Goal: Information Seeking & Learning: Learn about a topic

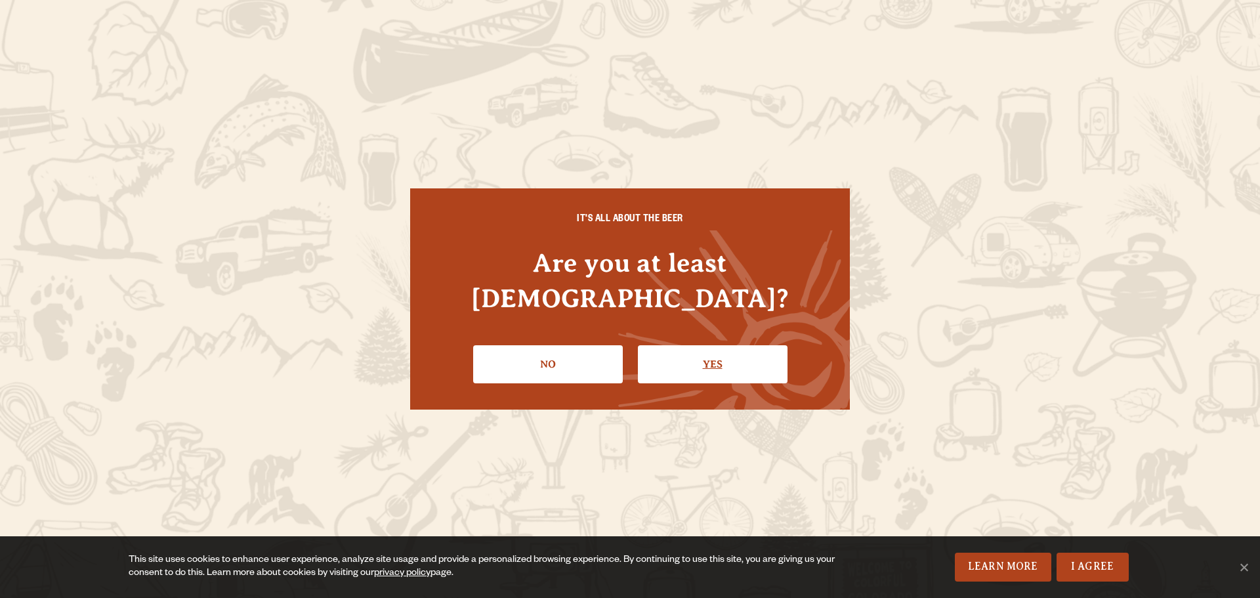
click at [709, 354] on link "Yes" at bounding box center [713, 364] width 150 height 38
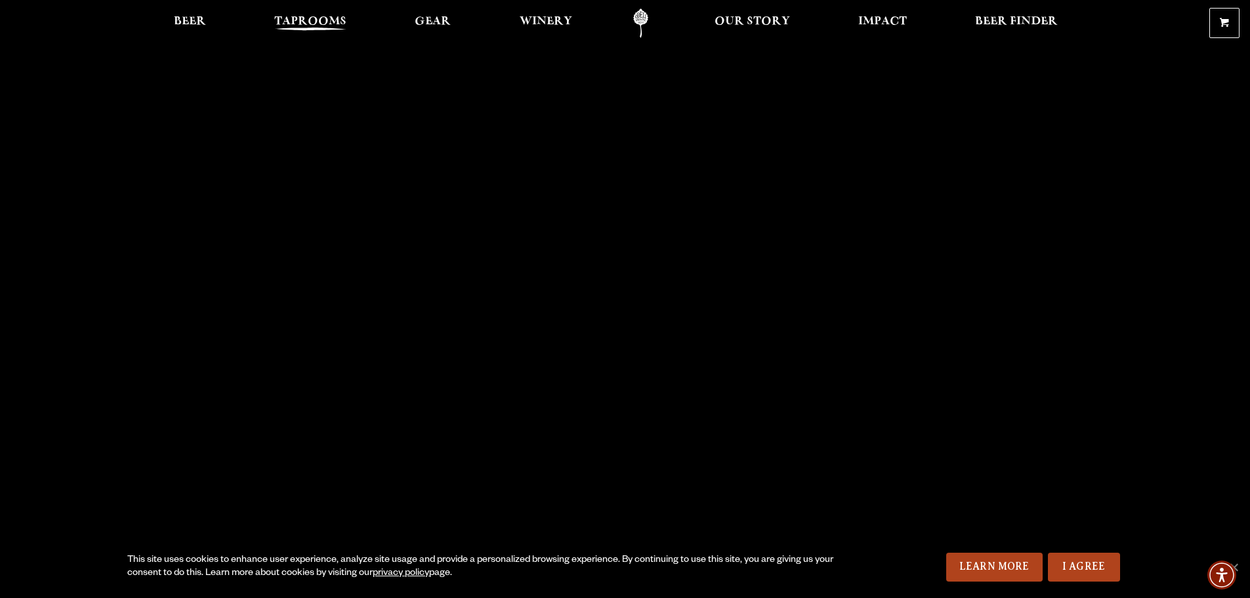
click at [315, 21] on span "Taprooms" at bounding box center [310, 21] width 72 height 11
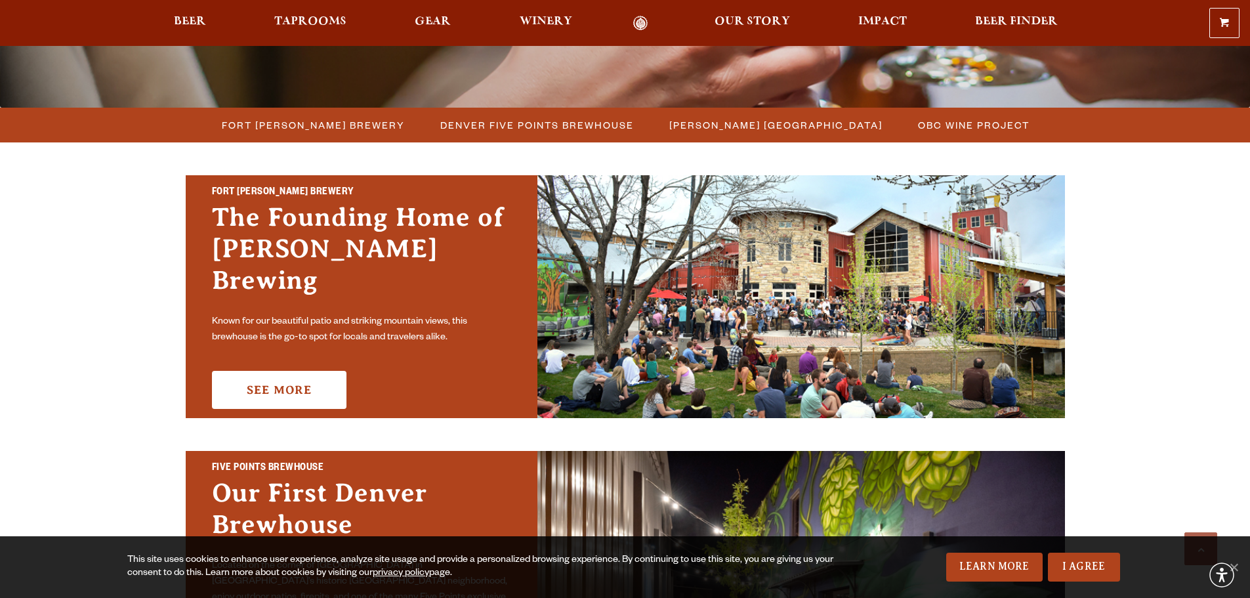
scroll to position [328, 0]
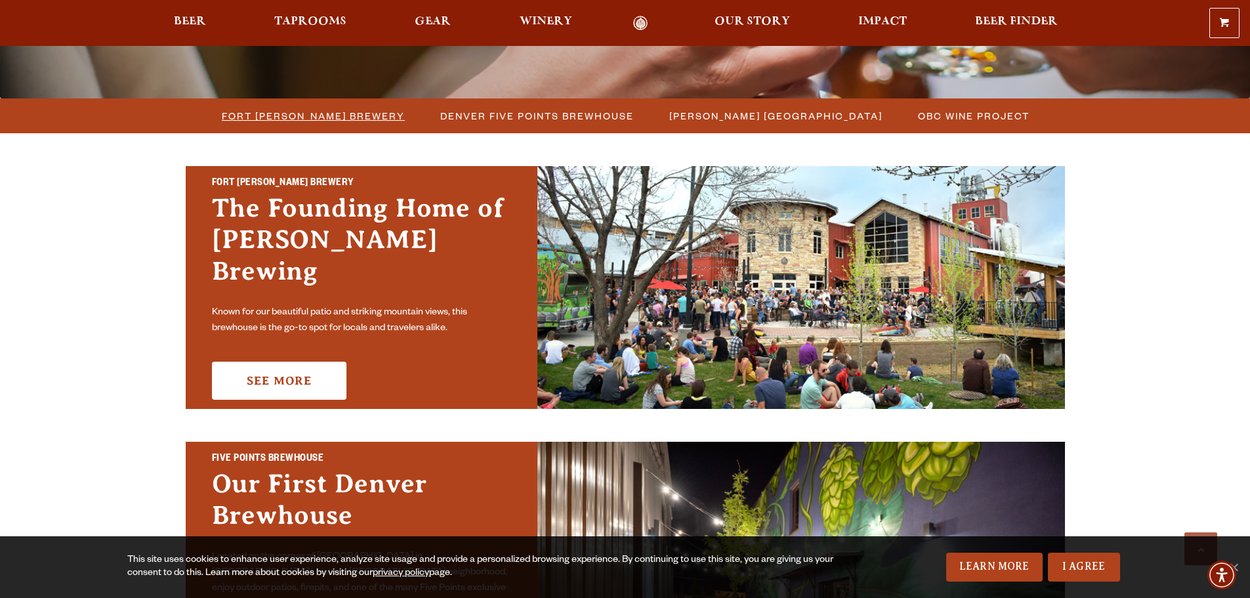
click at [335, 119] on span "Fort [PERSON_NAME] Brewery" at bounding box center [313, 115] width 183 height 19
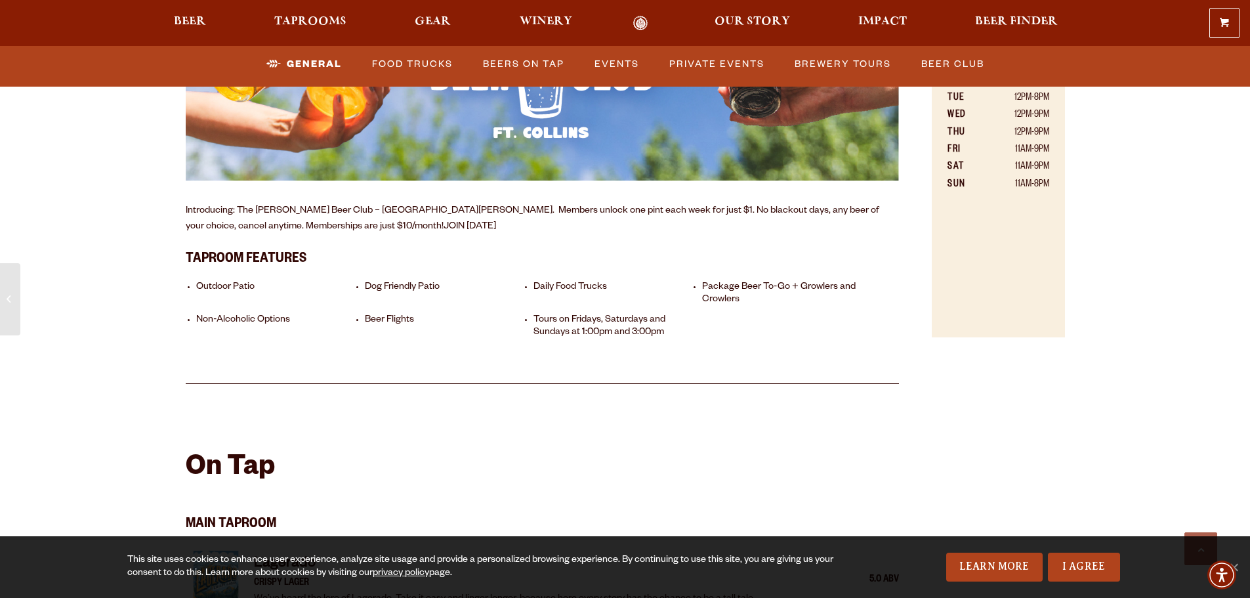
scroll to position [1050, 0]
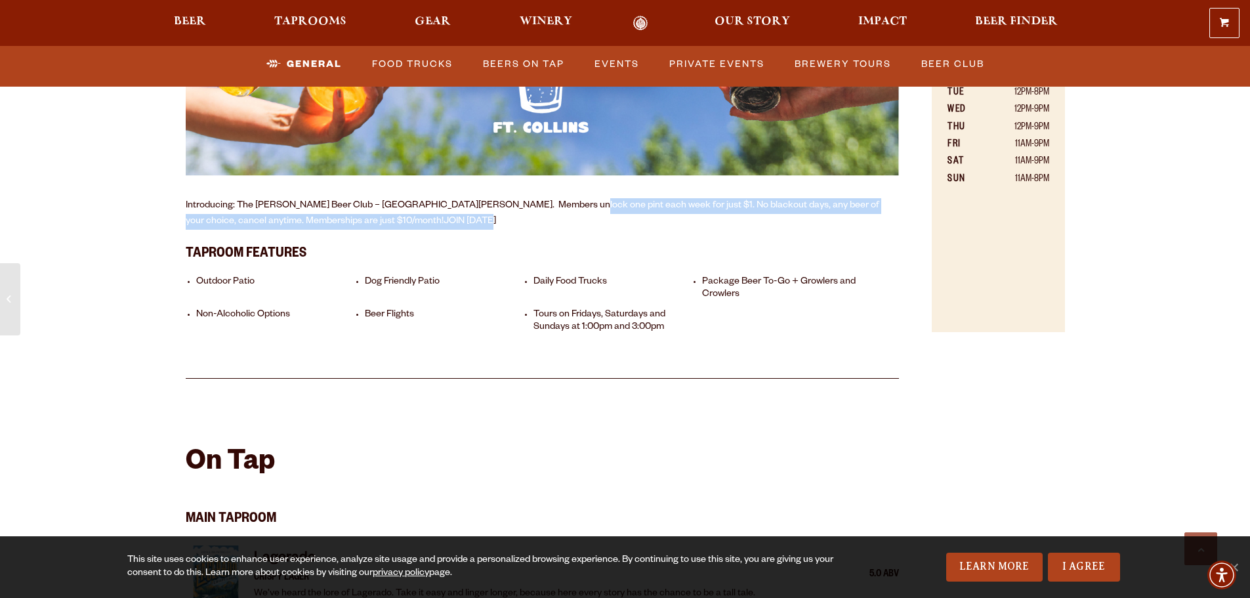
drag, startPoint x: 541, startPoint y: 189, endPoint x: 542, endPoint y: 204, distance: 15.1
click at [542, 204] on p "Introducing: The [PERSON_NAME] Beer Club – [GEOGRAPHIC_DATA][PERSON_NAME]. Memb…" at bounding box center [543, 214] width 714 height 32
drag, startPoint x: 542, startPoint y: 204, endPoint x: 541, endPoint y: 188, distance: 16.5
click at [541, 198] on p "Introducing: The [PERSON_NAME] Beer Club – [GEOGRAPHIC_DATA][PERSON_NAME]. Memb…" at bounding box center [543, 214] width 714 height 32
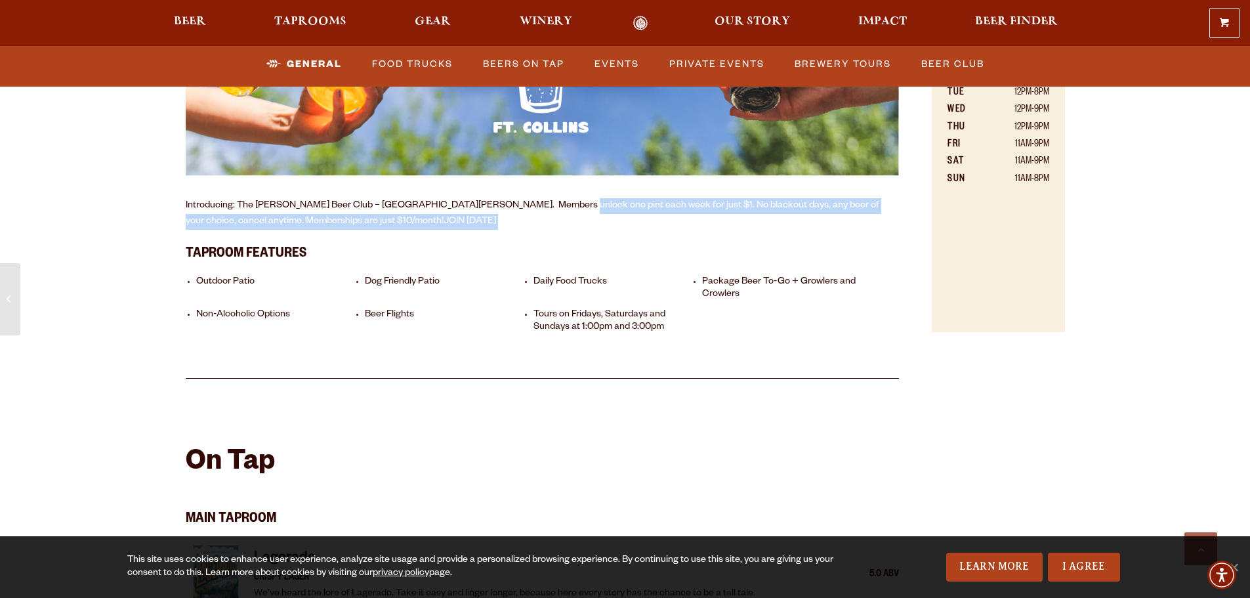
click at [541, 198] on p "Introducing: The [PERSON_NAME] Beer Club – [GEOGRAPHIC_DATA][PERSON_NAME]. Memb…" at bounding box center [543, 214] width 714 height 32
drag, startPoint x: 543, startPoint y: 186, endPoint x: 543, endPoint y: 211, distance: 25.6
click at [543, 211] on p "Introducing: The [PERSON_NAME] Beer Club – [GEOGRAPHIC_DATA][PERSON_NAME]. Memb…" at bounding box center [543, 214] width 714 height 32
click at [543, 212] on p "Introducing: The [PERSON_NAME] Beer Club – [GEOGRAPHIC_DATA][PERSON_NAME]. Memb…" at bounding box center [543, 214] width 714 height 32
drag, startPoint x: 543, startPoint y: 212, endPoint x: 539, endPoint y: 204, distance: 9.1
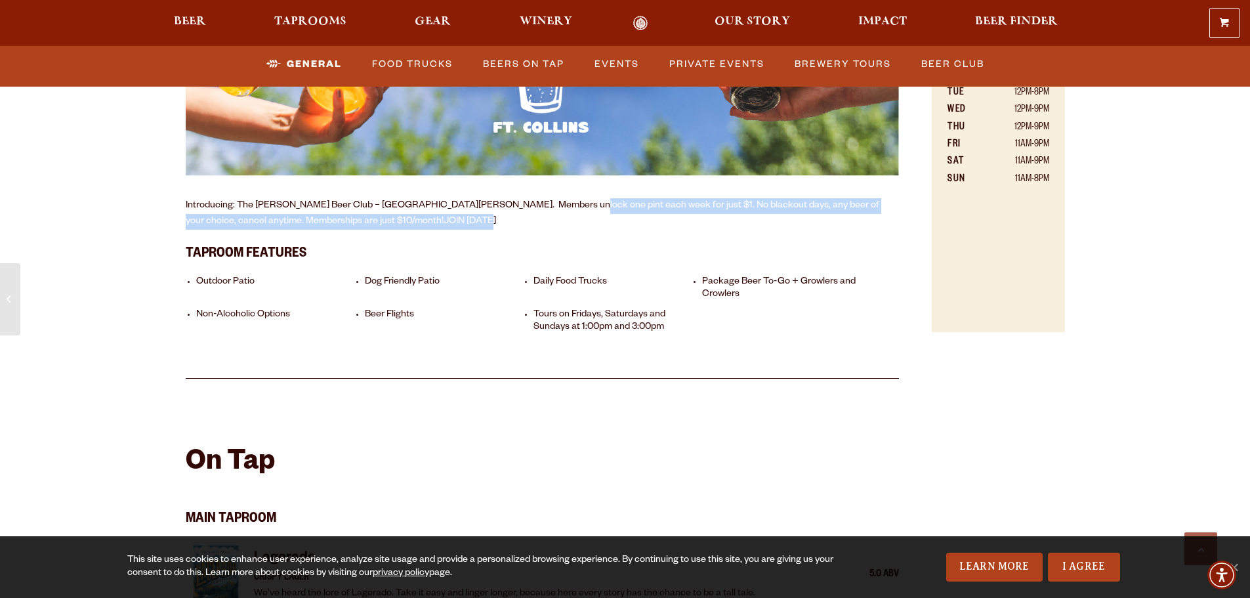
click at [539, 205] on p "Introducing: The [PERSON_NAME] Beer Club – [GEOGRAPHIC_DATA][PERSON_NAME]. Memb…" at bounding box center [543, 214] width 714 height 32
click at [539, 204] on p "Introducing: The [PERSON_NAME] Beer Club – [GEOGRAPHIC_DATA][PERSON_NAME]. Memb…" at bounding box center [543, 214] width 714 height 32
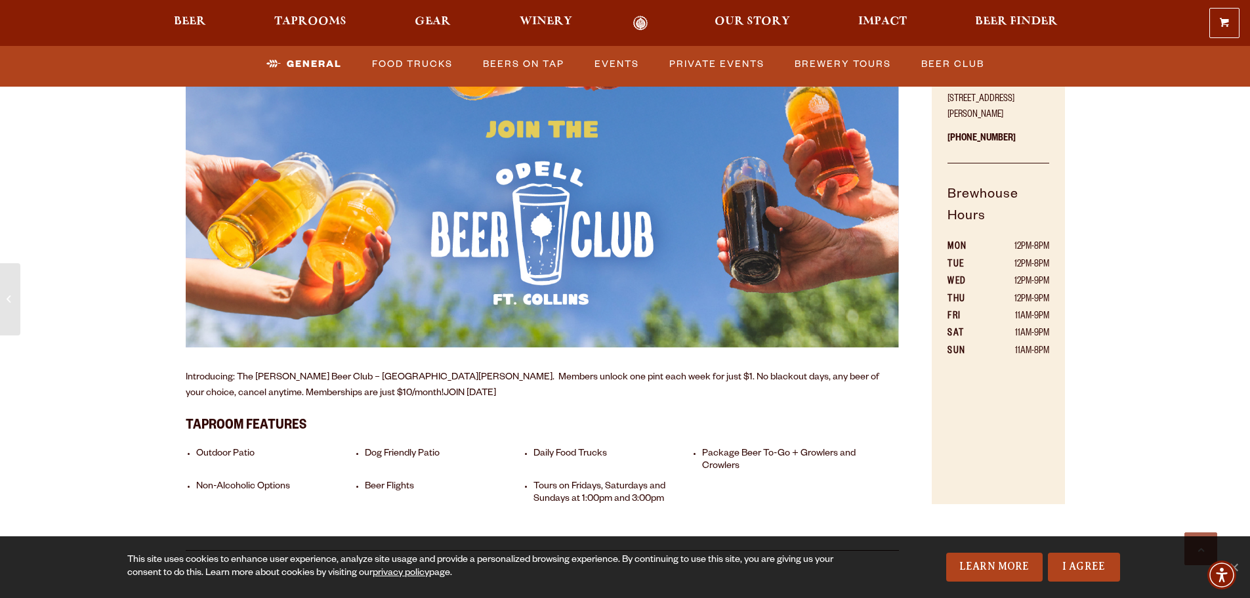
scroll to position [984, 0]
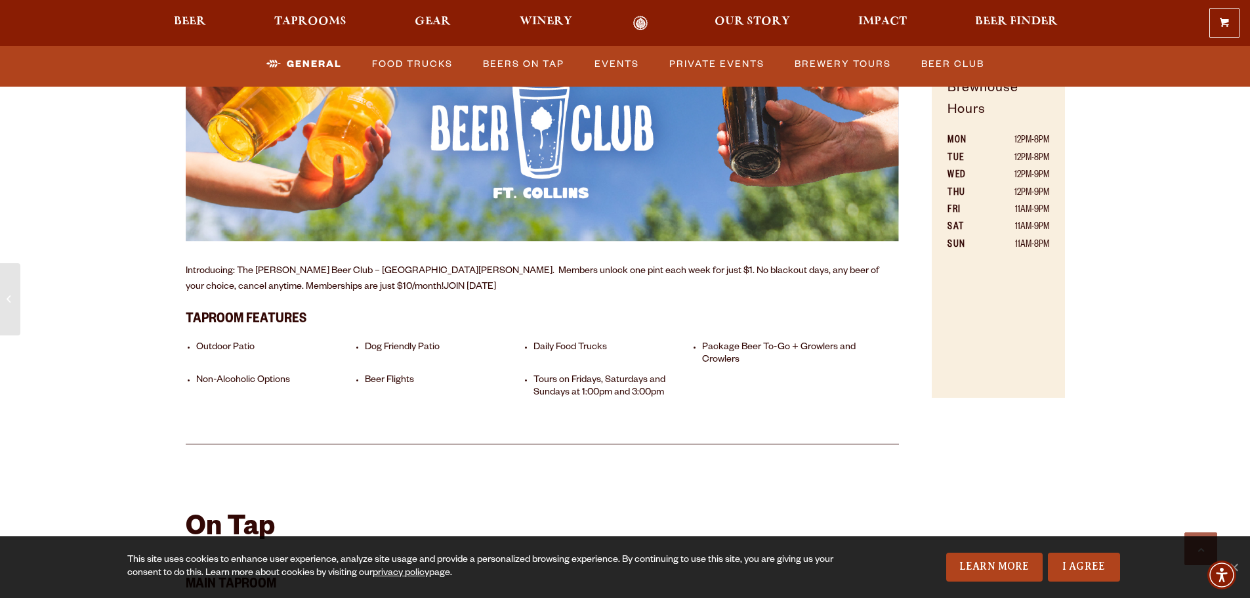
click at [520, 264] on p "Introducing: The [PERSON_NAME] Beer Club – [GEOGRAPHIC_DATA][PERSON_NAME]. Memb…" at bounding box center [543, 280] width 714 height 32
drag, startPoint x: 520, startPoint y: 263, endPoint x: 518, endPoint y: 256, distance: 7.5
click at [519, 264] on p "Introducing: The [PERSON_NAME] Beer Club – [GEOGRAPHIC_DATA][PERSON_NAME]. Memb…" at bounding box center [543, 280] width 714 height 32
click at [518, 264] on p "Introducing: The [PERSON_NAME] Beer Club – [GEOGRAPHIC_DATA][PERSON_NAME]. Memb…" at bounding box center [543, 280] width 714 height 32
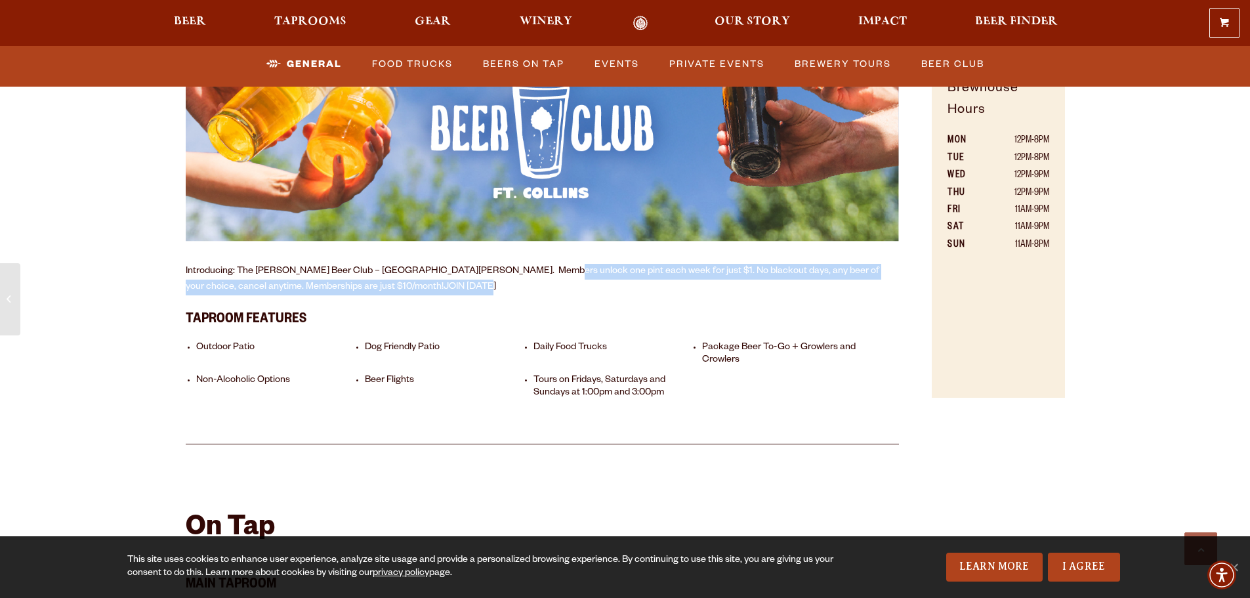
drag, startPoint x: 517, startPoint y: 247, endPoint x: 519, endPoint y: 267, distance: 19.9
click at [519, 267] on p "Introducing: The [PERSON_NAME] Beer Club – [GEOGRAPHIC_DATA][PERSON_NAME]. Memb…" at bounding box center [543, 280] width 714 height 32
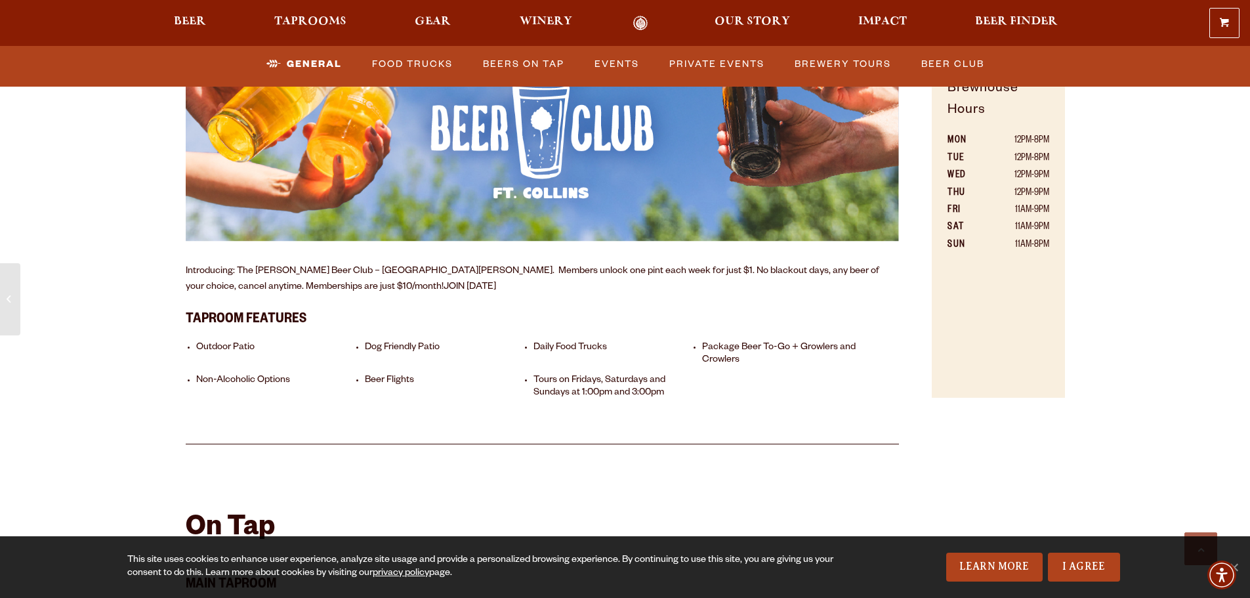
drag, startPoint x: 519, startPoint y: 264, endPoint x: 606, endPoint y: 264, distance: 86.6
click at [606, 264] on p "Introducing: The [PERSON_NAME] Beer Club – [GEOGRAPHIC_DATA][PERSON_NAME]. Memb…" at bounding box center [543, 280] width 714 height 32
click at [616, 264] on p "Introducing: The [PERSON_NAME] Beer Club – [GEOGRAPHIC_DATA][PERSON_NAME]. Memb…" at bounding box center [543, 280] width 714 height 32
click at [633, 264] on p "Introducing: The [PERSON_NAME] Beer Club – [GEOGRAPHIC_DATA][PERSON_NAME]. Memb…" at bounding box center [543, 280] width 714 height 32
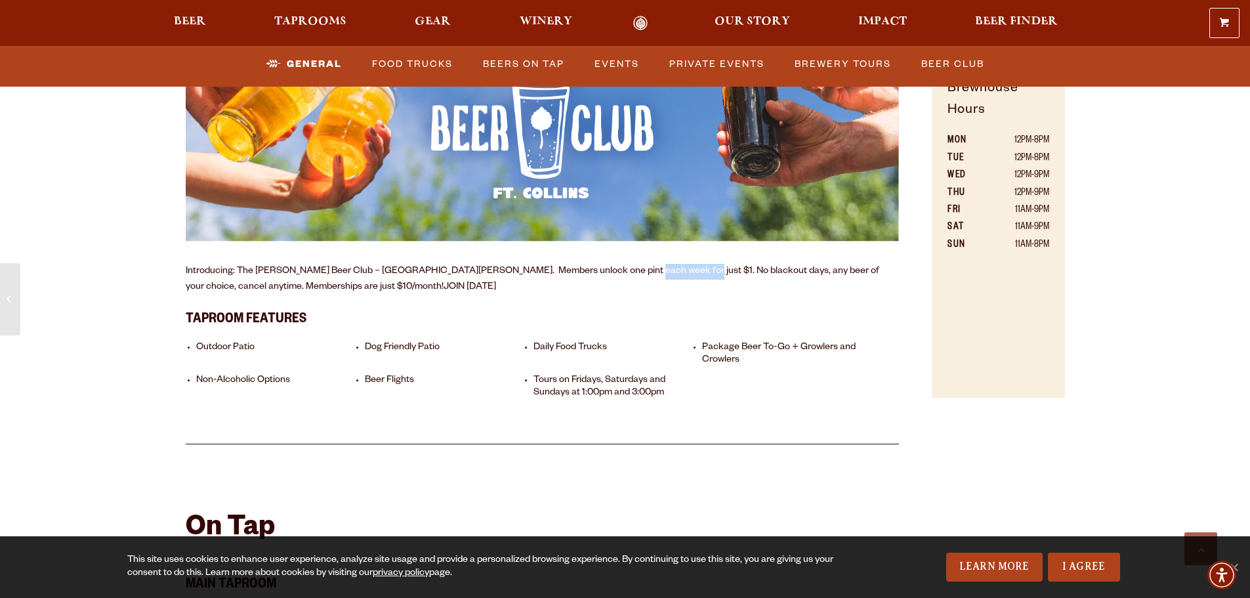
drag, startPoint x: 633, startPoint y: 252, endPoint x: 623, endPoint y: 261, distance: 13.5
click at [623, 264] on p "Introducing: The [PERSON_NAME] Beer Club – [GEOGRAPHIC_DATA][PERSON_NAME]. Memb…" at bounding box center [543, 280] width 714 height 32
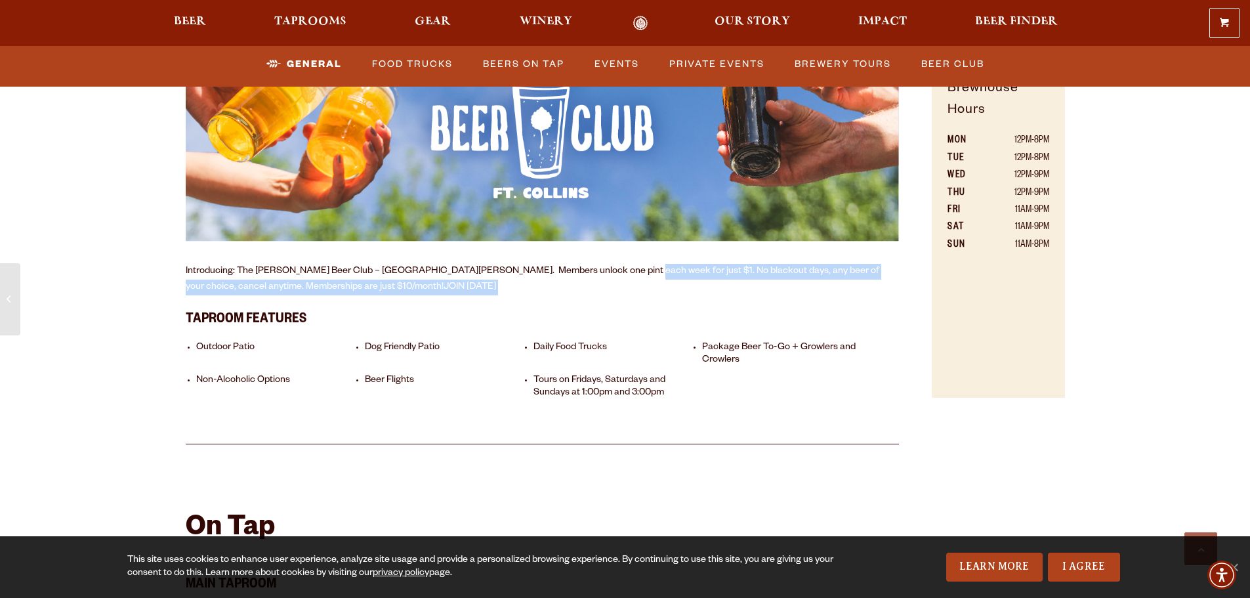
drag, startPoint x: 621, startPoint y: 264, endPoint x: 618, endPoint y: 274, distance: 10.4
click at [618, 274] on p "Introducing: The [PERSON_NAME] Beer Club – [GEOGRAPHIC_DATA][PERSON_NAME]. Memb…" at bounding box center [543, 280] width 714 height 32
drag, startPoint x: 612, startPoint y: 260, endPoint x: 610, endPoint y: 246, distance: 14.0
click at [610, 246] on div "Nestled in the Front Range of [GEOGRAPHIC_DATA][US_STATE], our [GEOGRAPHIC_DATA…" at bounding box center [543, 65] width 714 height 460
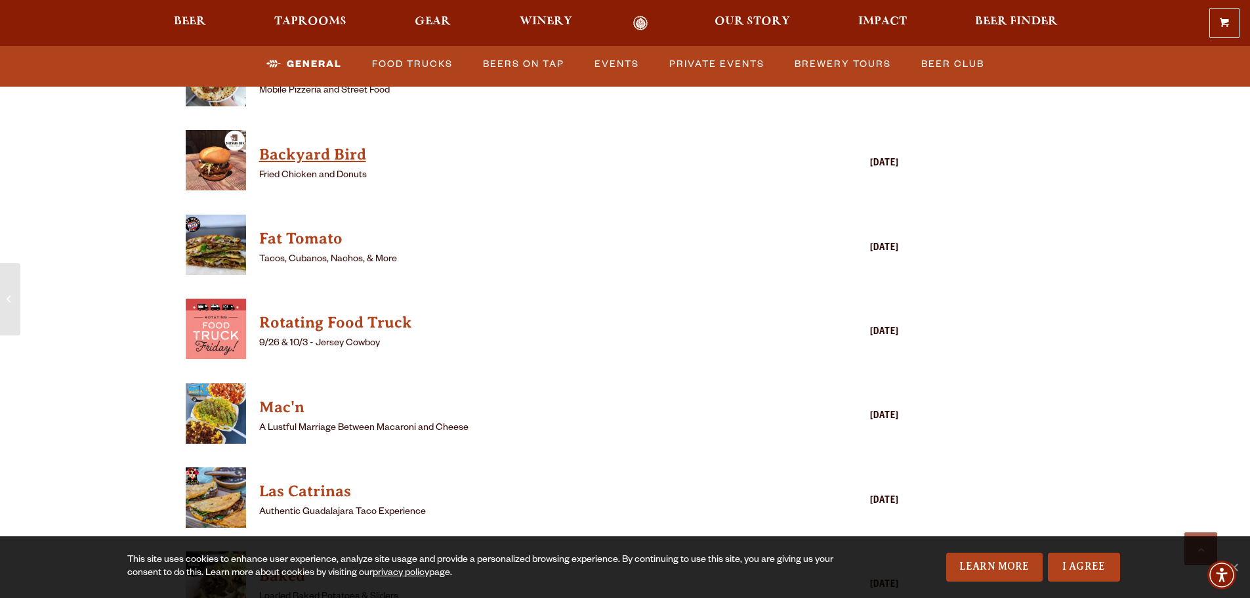
scroll to position [3610, 0]
